Goal: Complete application form

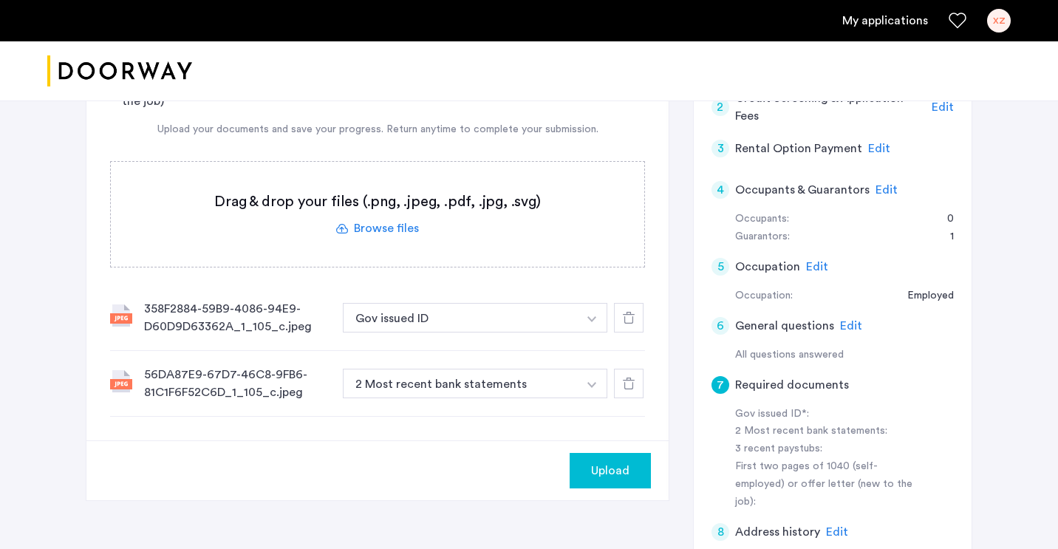
click at [593, 389] on button "button" at bounding box center [592, 384] width 30 height 30
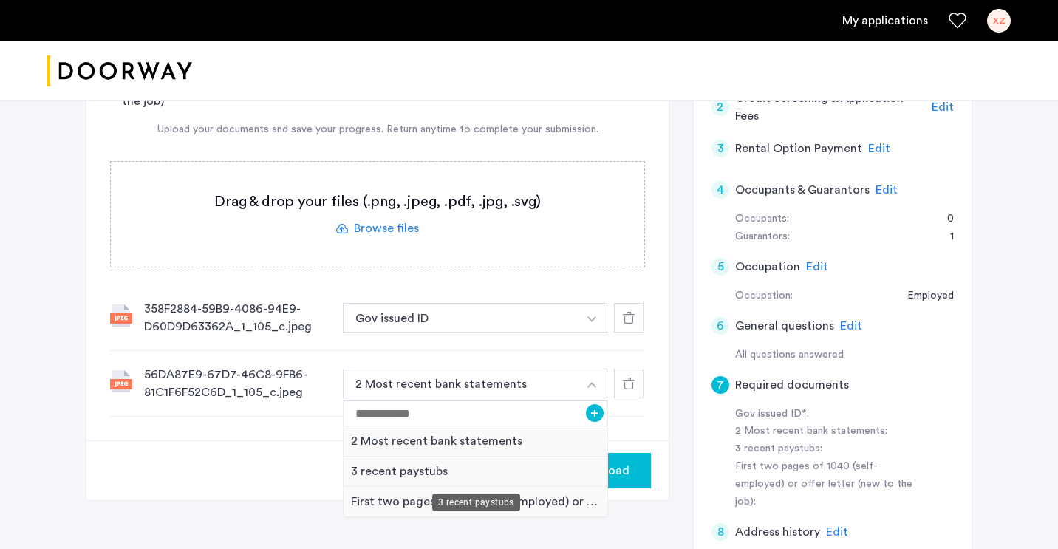
click at [530, 470] on div "3 recent paystubs" at bounding box center [476, 472] width 264 height 30
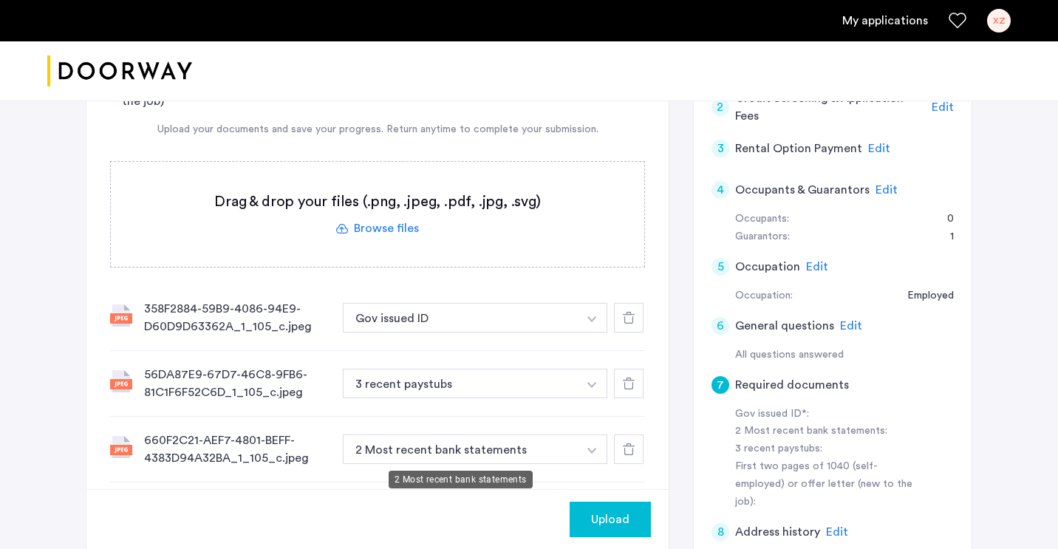
click at [448, 449] on button "2 Most recent bank statements" at bounding box center [460, 449] width 235 height 30
click at [590, 454] on button "button" at bounding box center [592, 449] width 30 height 30
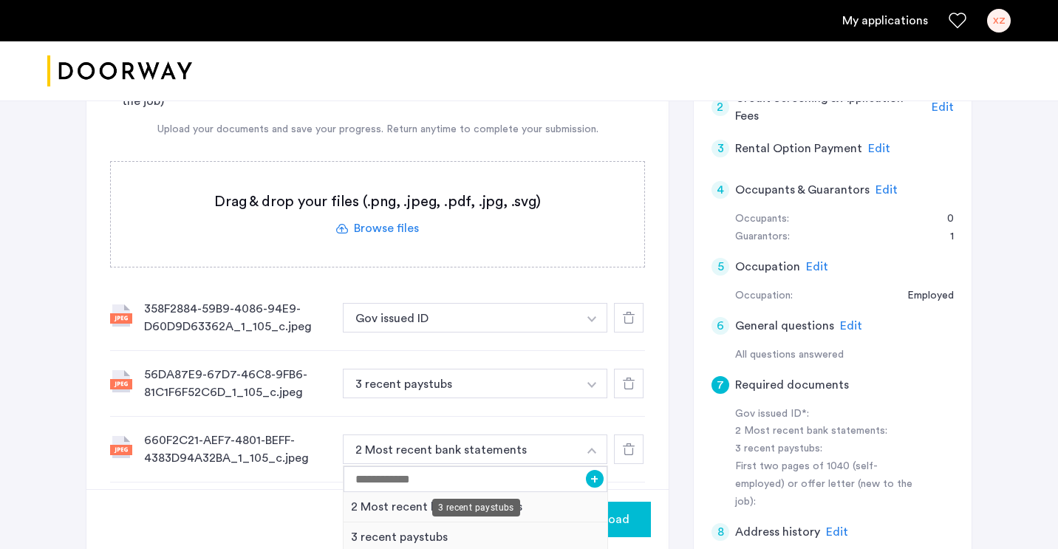
click at [505, 536] on div "3 recent paystubs" at bounding box center [476, 537] width 264 height 30
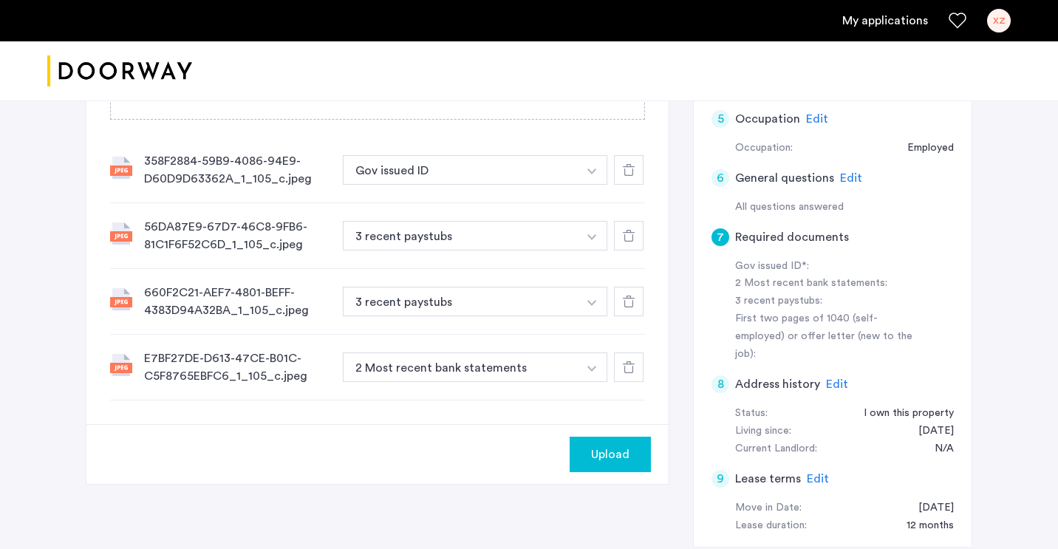
scroll to position [431, 0]
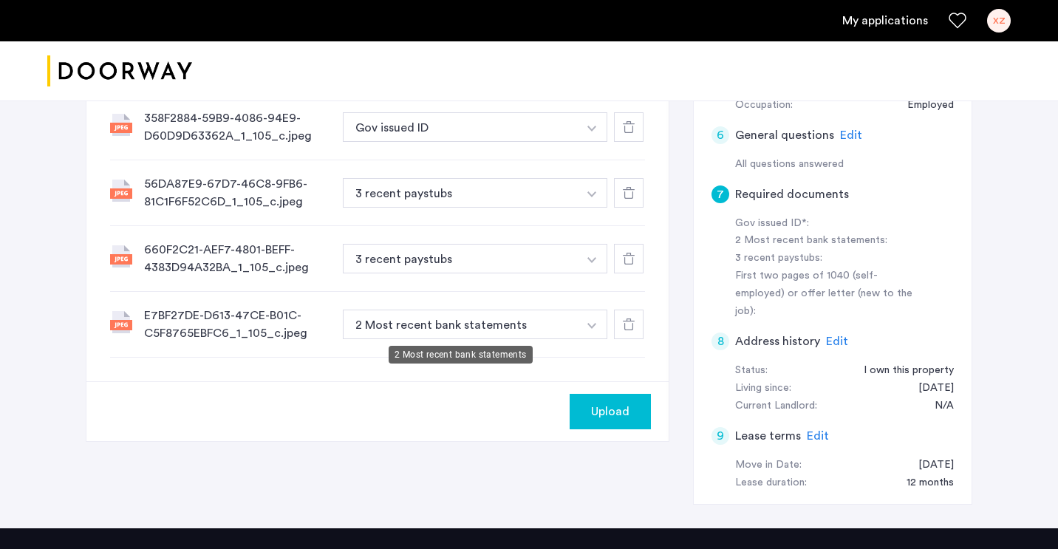
click at [550, 324] on button "2 Most recent bank statements" at bounding box center [460, 325] width 235 height 30
click at [593, 321] on button "button" at bounding box center [592, 325] width 30 height 30
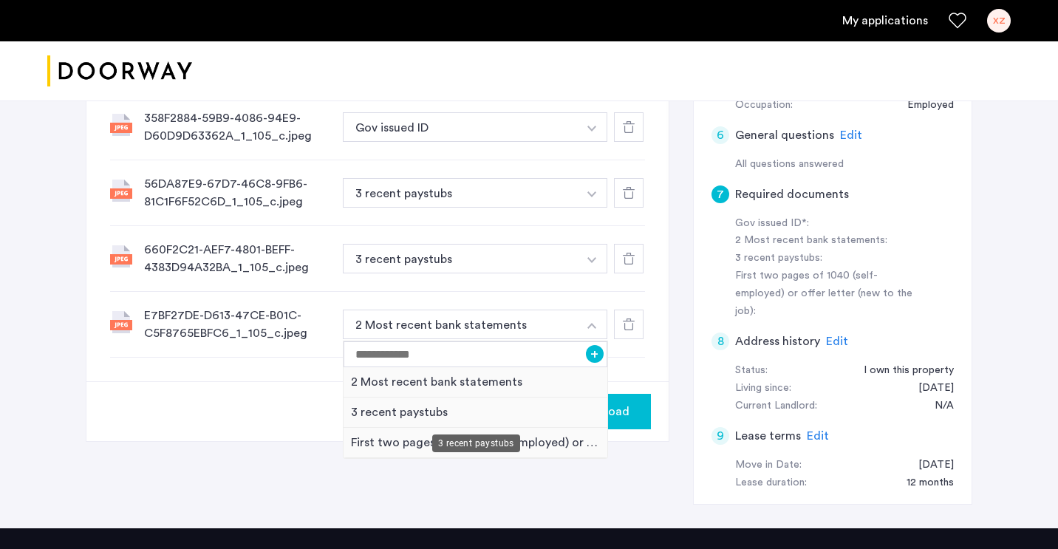
click at [517, 414] on div "3 recent paystubs" at bounding box center [476, 412] width 264 height 30
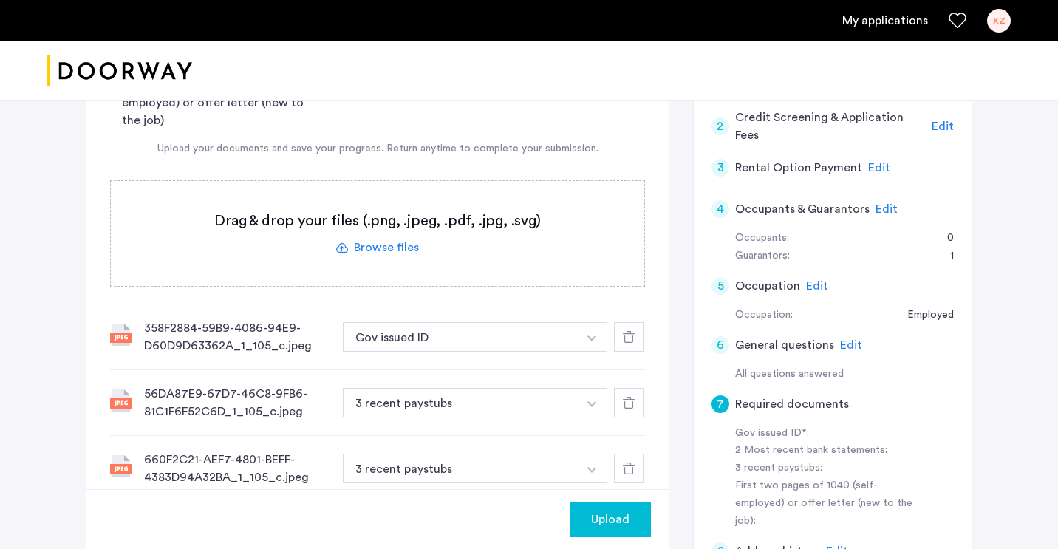
scroll to position [219, 0]
